Goal: Information Seeking & Learning: Learn about a topic

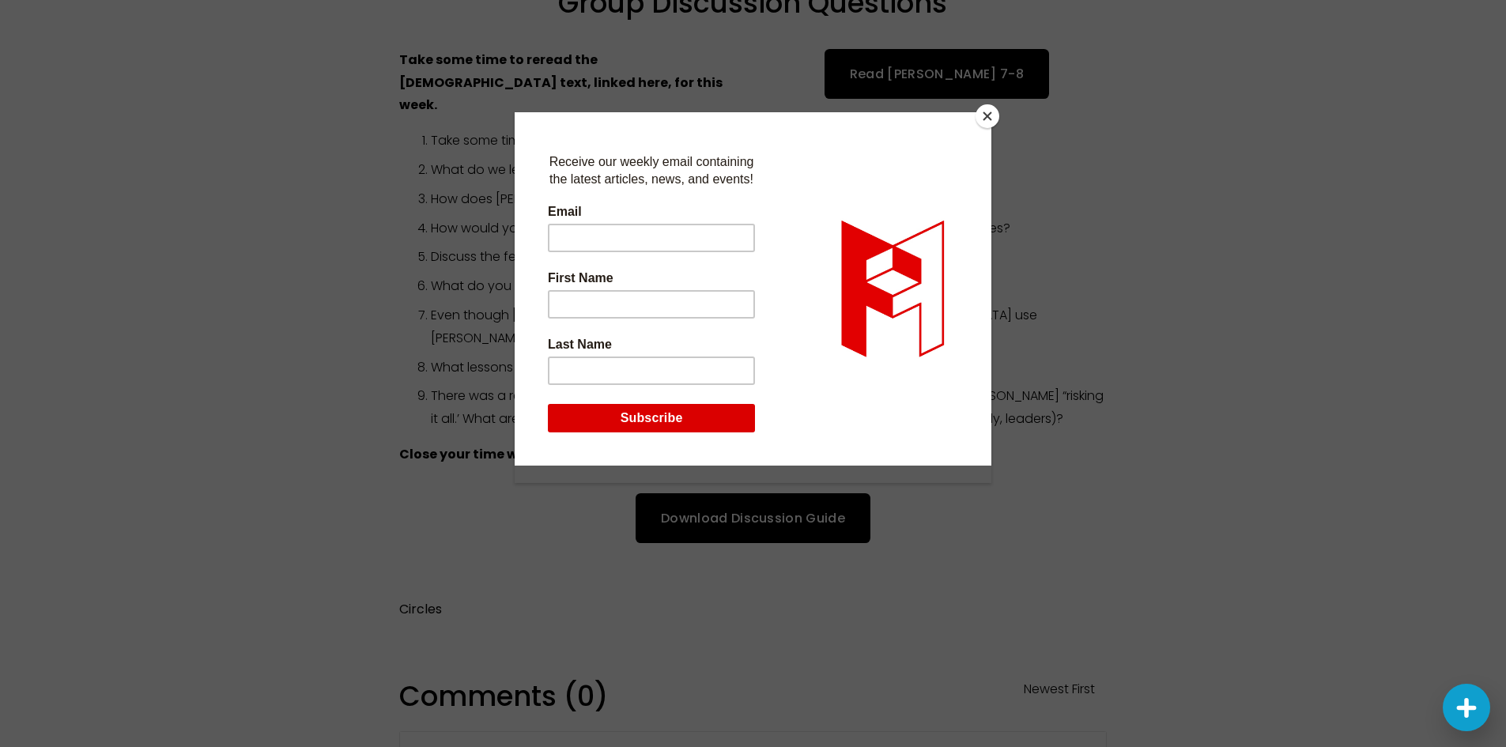
scroll to position [486, 0]
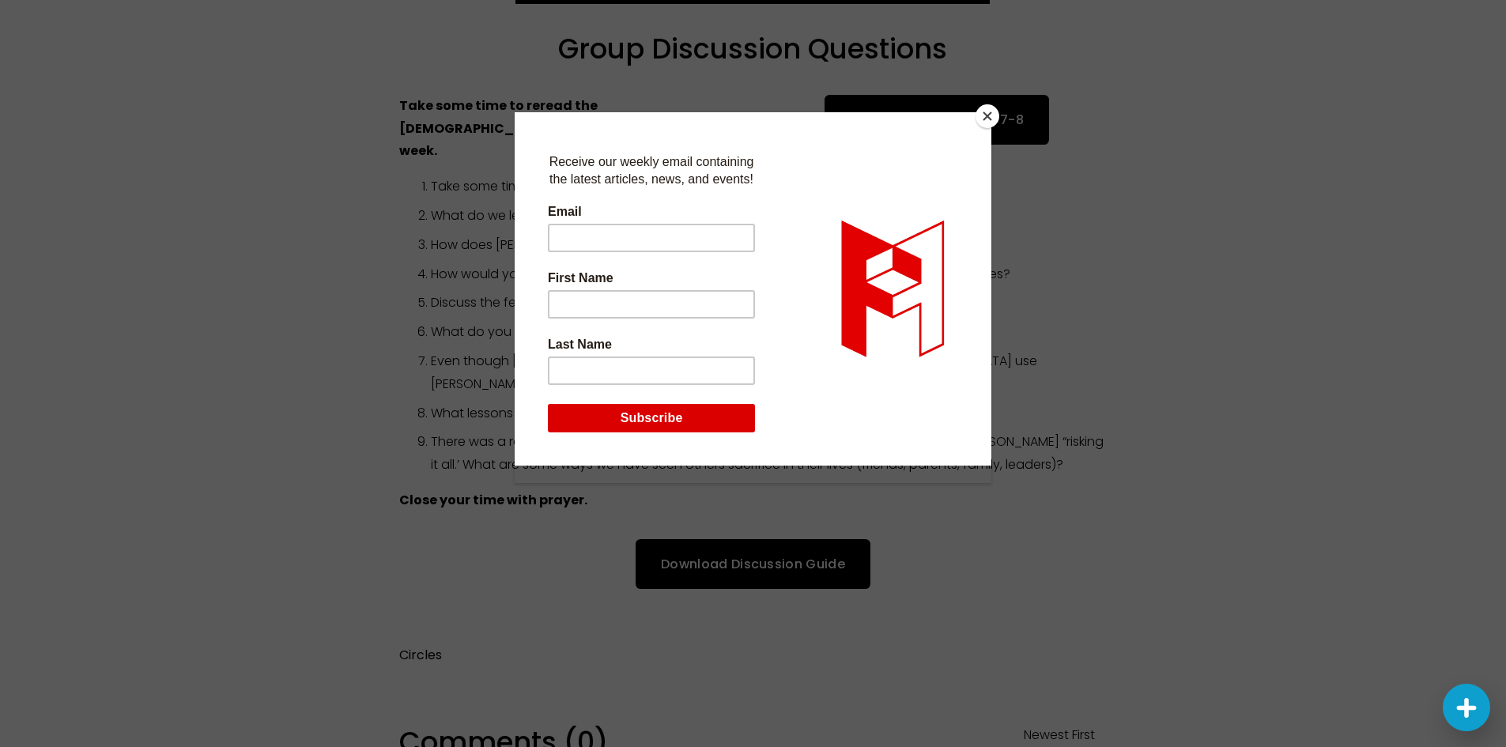
click at [990, 119] on button "Close" at bounding box center [988, 116] width 24 height 24
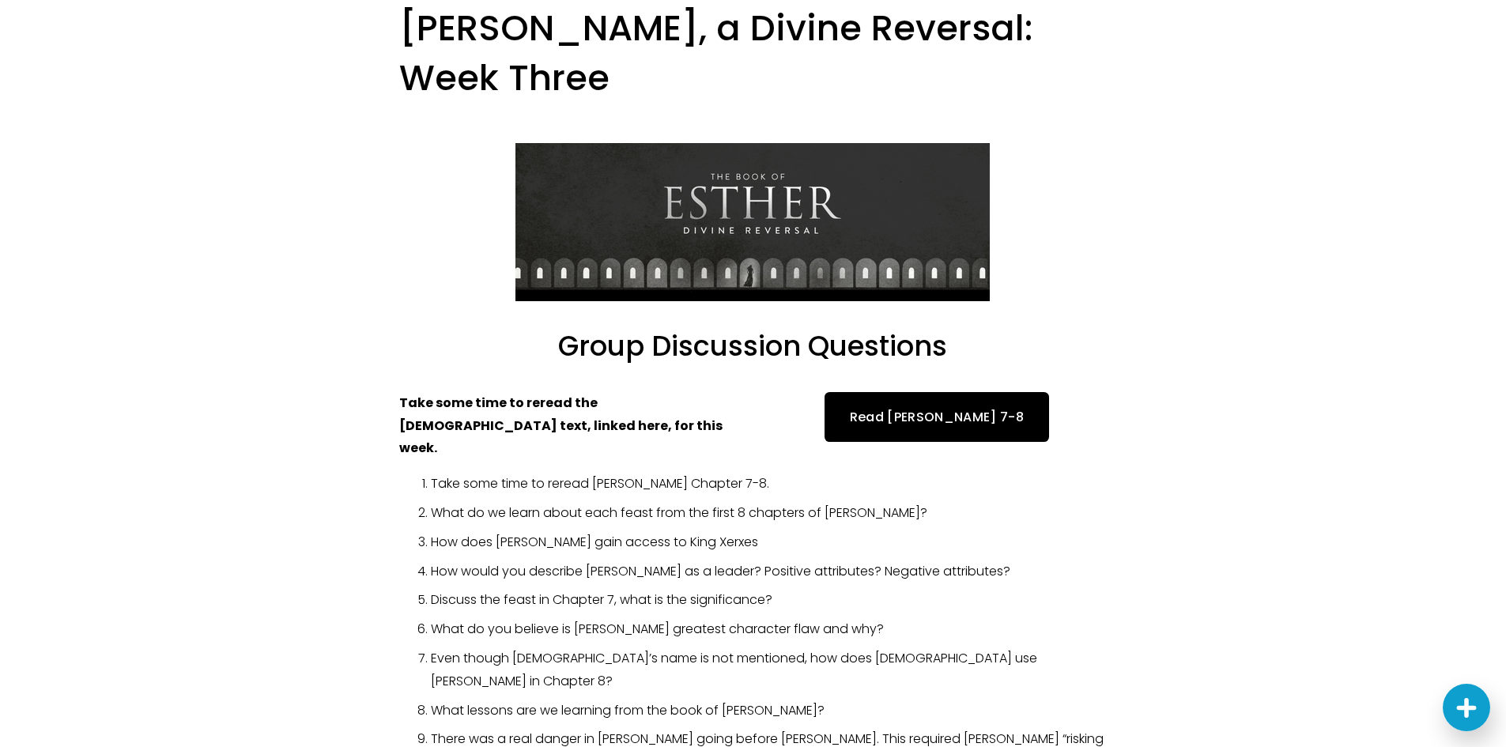
scroll to position [170, 0]
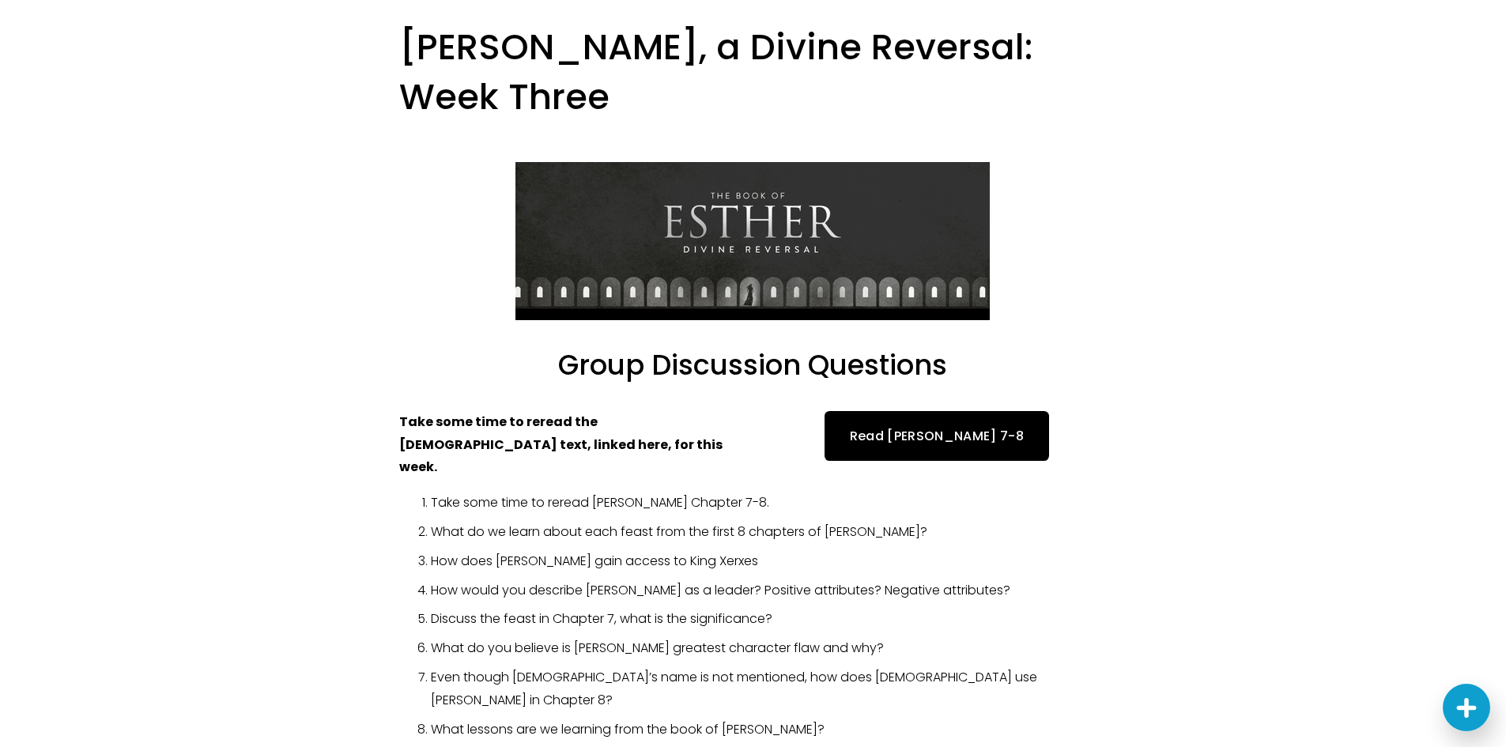
click at [899, 203] on div at bounding box center [753, 241] width 474 height 158
